Goal: Transaction & Acquisition: Purchase product/service

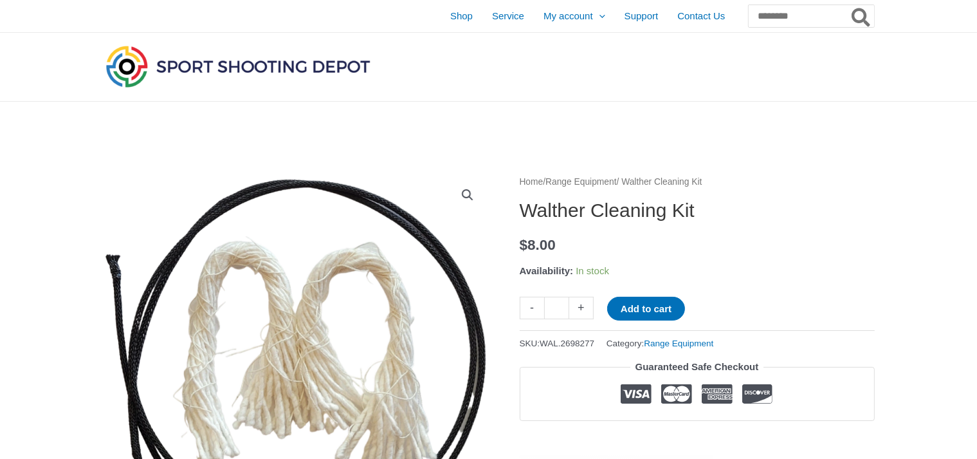
click at [644, 307] on button "Add to cart" at bounding box center [646, 308] width 78 height 24
click at [589, 311] on link "+" at bounding box center [581, 307] width 24 height 23
type input "*"
click at [628, 307] on button "Add to cart" at bounding box center [653, 308] width 93 height 24
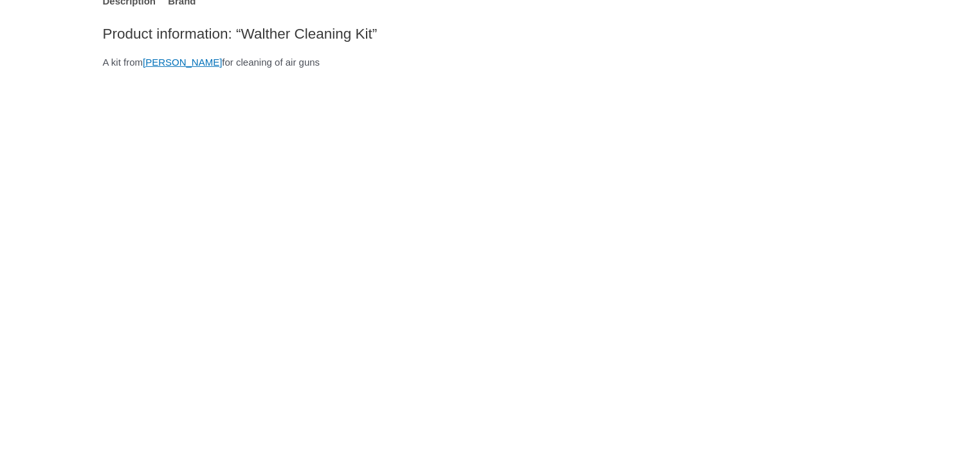
scroll to position [203, 0]
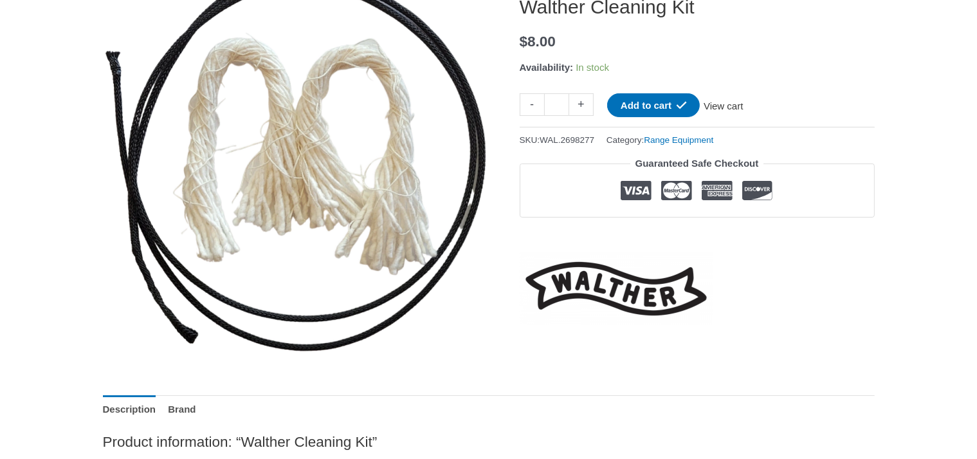
click at [747, 102] on link "View cart" at bounding box center [723, 104] width 47 height 22
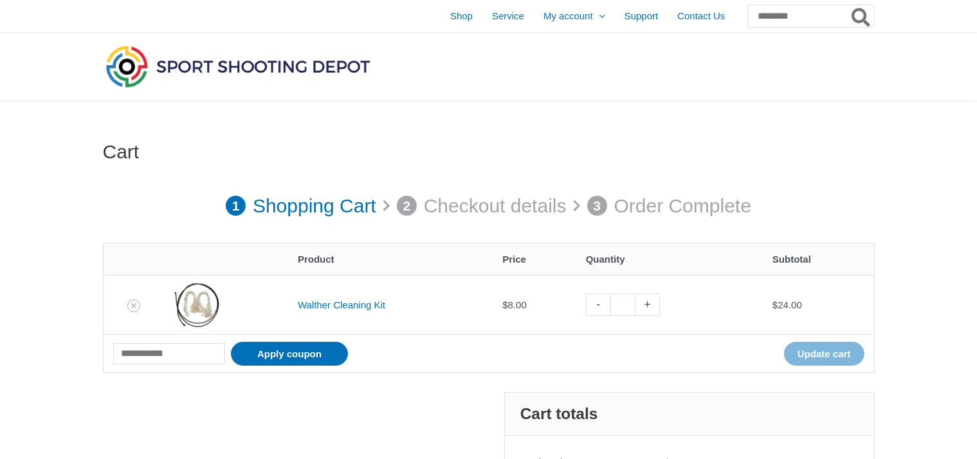
click at [597, 297] on link "-" at bounding box center [598, 304] width 24 height 23
type input "*"
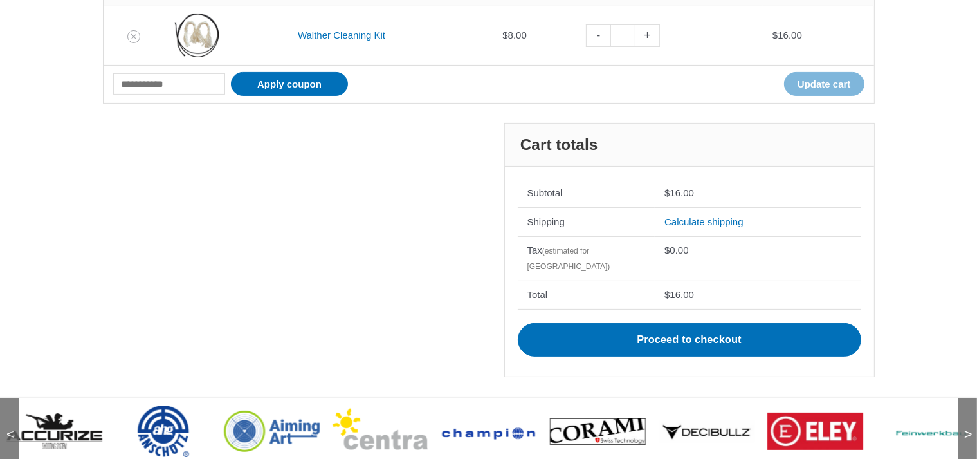
scroll to position [246, 0]
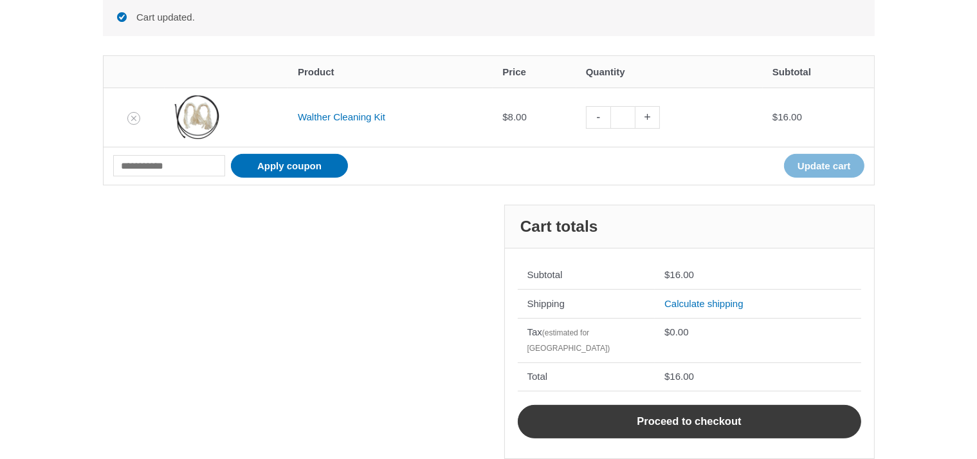
click at [664, 405] on link "Proceed to checkout" at bounding box center [689, 421] width 343 height 33
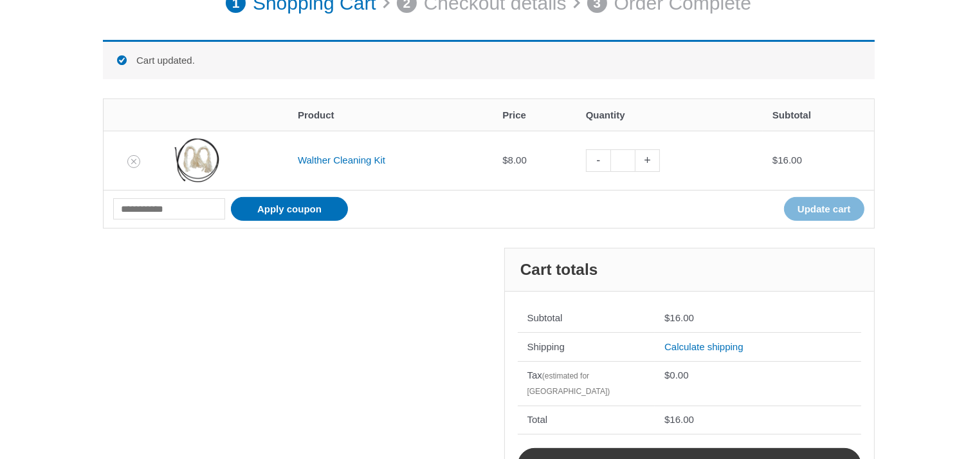
scroll to position [178, 0]
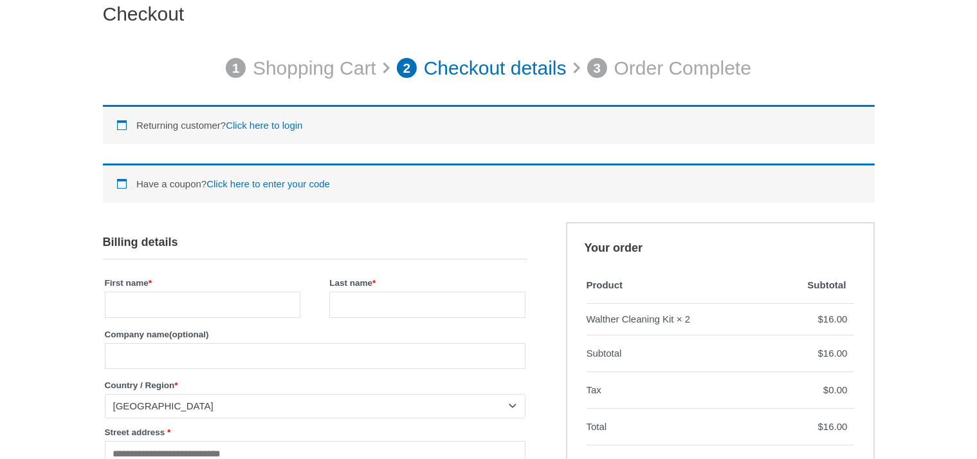
scroll to position [136, 0]
